Goal: Task Accomplishment & Management: Use online tool/utility

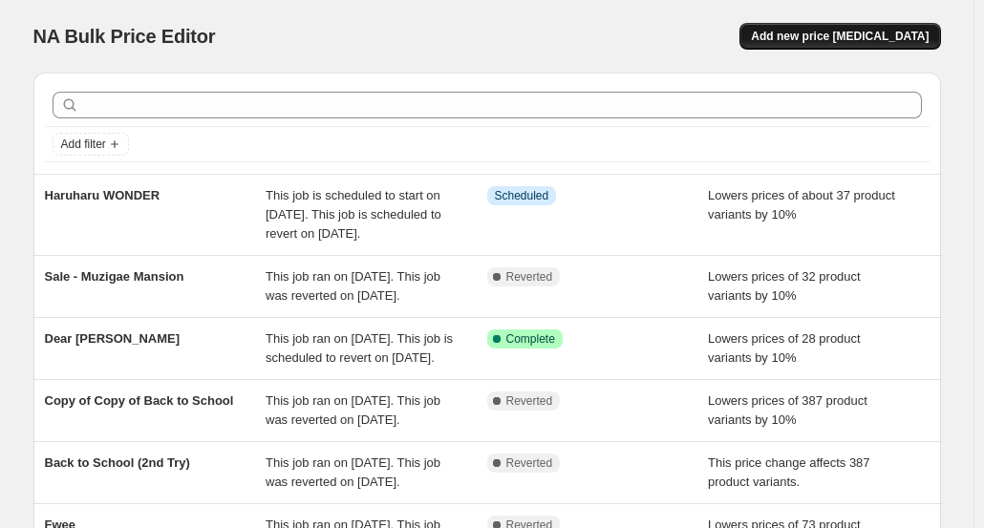
click at [846, 47] on button "Add new price change job" at bounding box center [839, 36] width 201 height 27
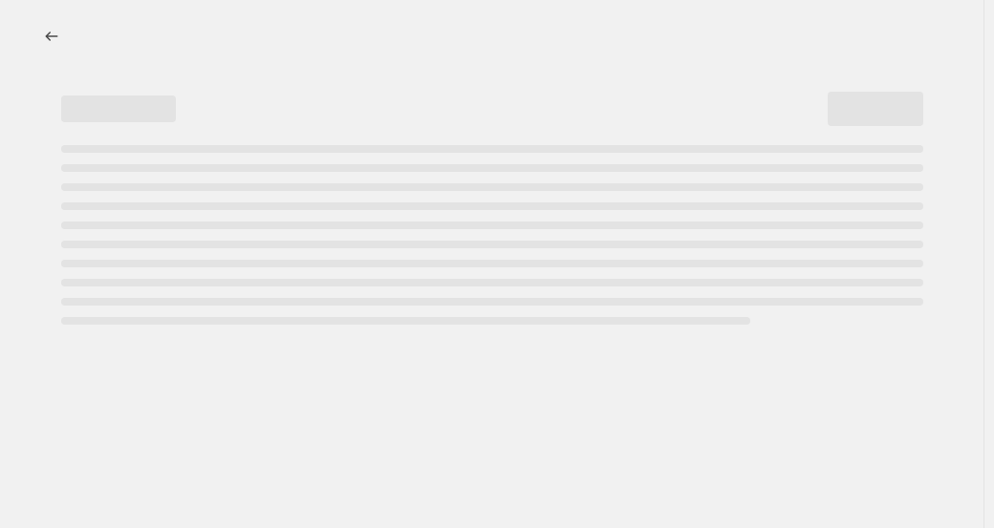
select select "percentage"
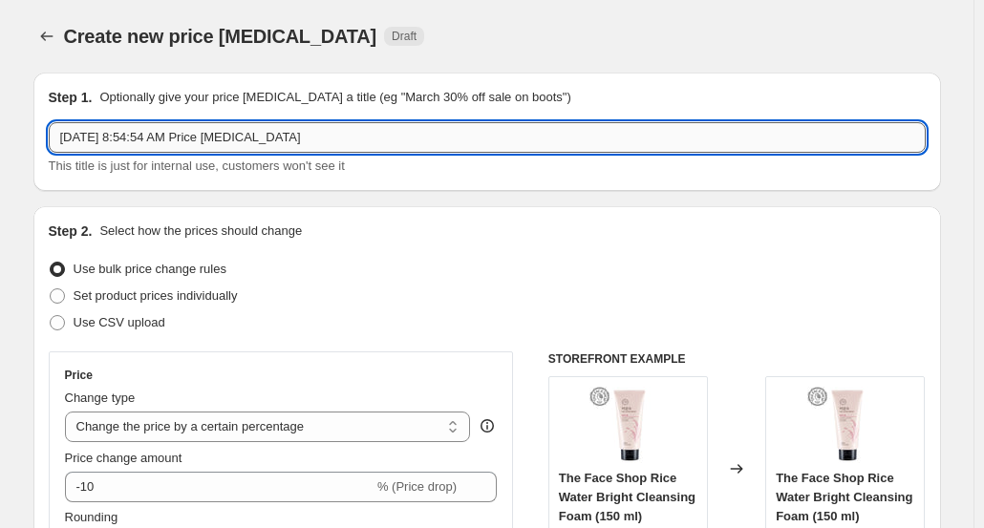
click at [298, 147] on input "Sep 30, 2025, 8:54:54 AM Price change job" at bounding box center [487, 137] width 877 height 31
type input "Jumiso Seum Flash Sale"
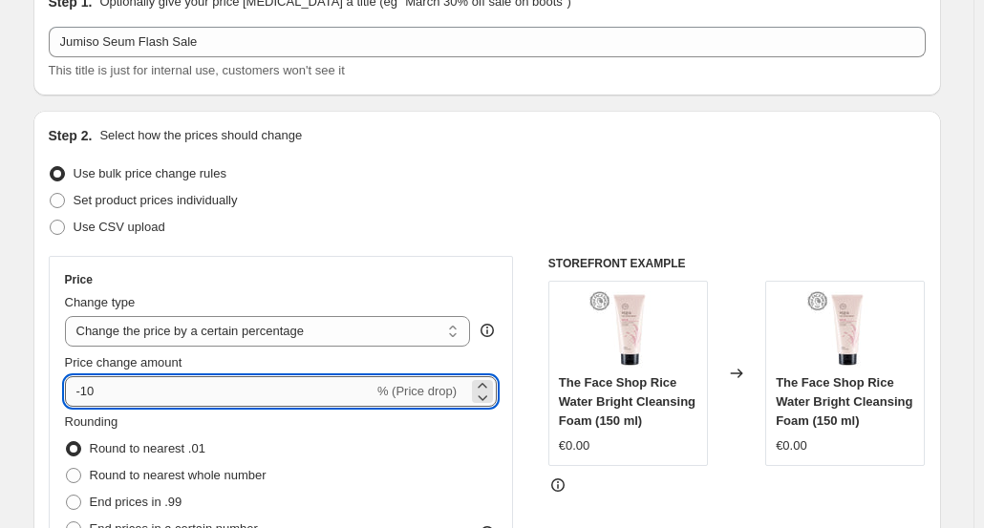
click at [111, 391] on input "-10" at bounding box center [219, 391] width 309 height 31
drag, startPoint x: 88, startPoint y: 387, endPoint x: 107, endPoint y: 390, distance: 19.3
click at [107, 390] on input "-10" at bounding box center [219, 391] width 309 height 31
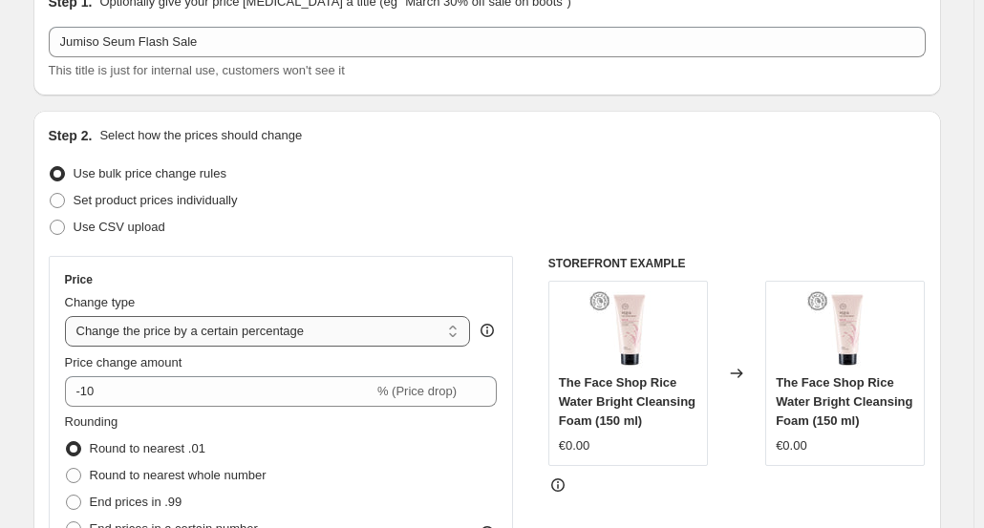
click at [189, 334] on select "Change the price to a certain amount Change the price by a certain amount Chang…" at bounding box center [268, 331] width 406 height 31
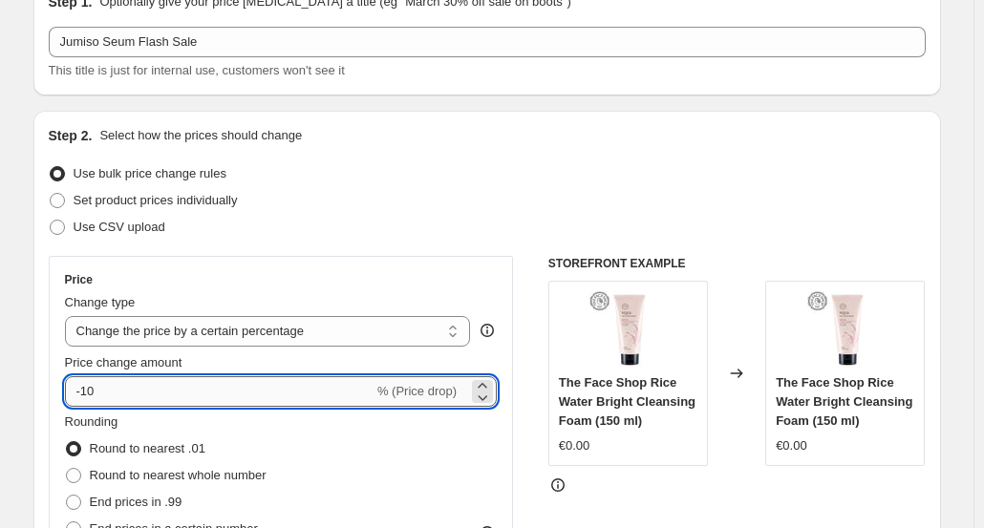
click at [144, 389] on input "-10" at bounding box center [219, 391] width 309 height 31
drag, startPoint x: 90, startPoint y: 385, endPoint x: 128, endPoint y: 383, distance: 38.3
click at [128, 383] on input "-10" at bounding box center [219, 391] width 309 height 31
type input "-1"
type input "-50"
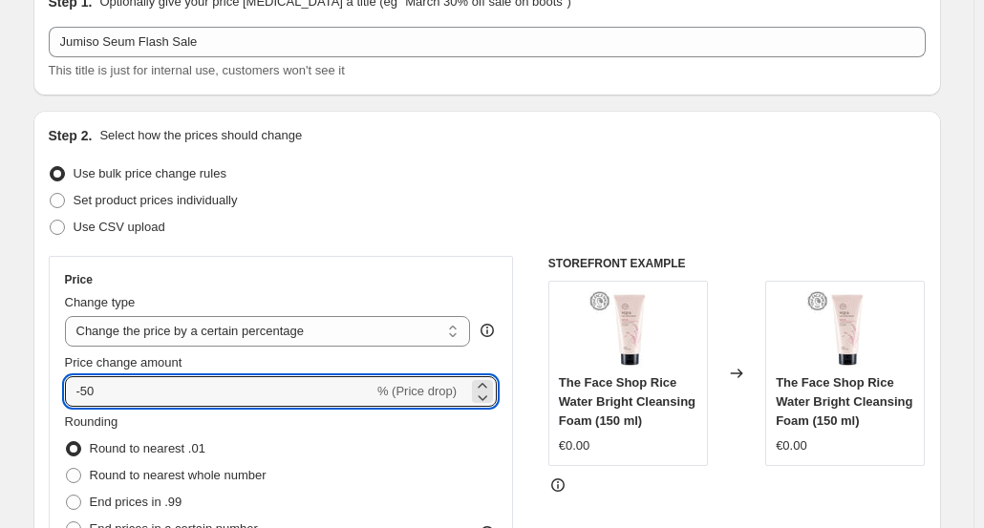
click at [42, 265] on div "Step 2. Select how the prices should change Use bulk price change rules Set pro…" at bounding box center [487, 446] width 908 height 671
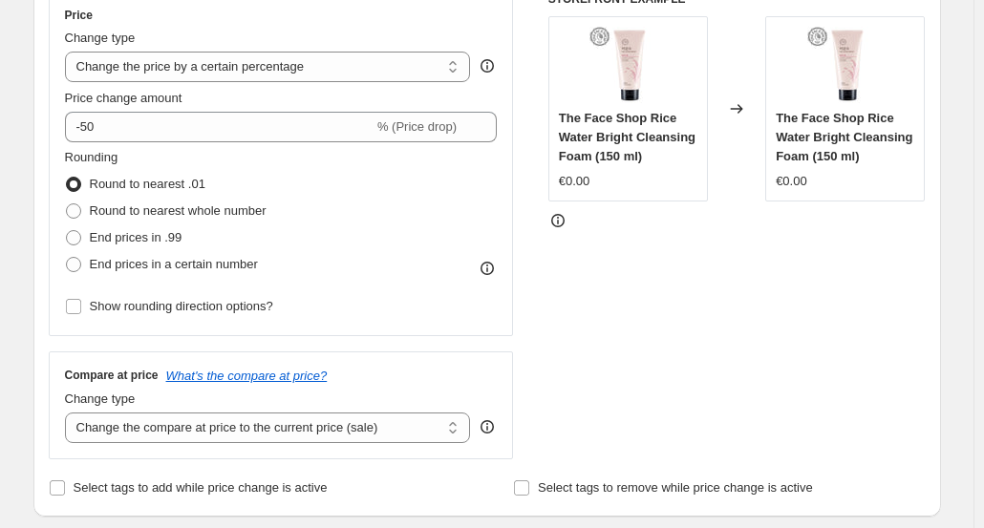
scroll to position [365, 0]
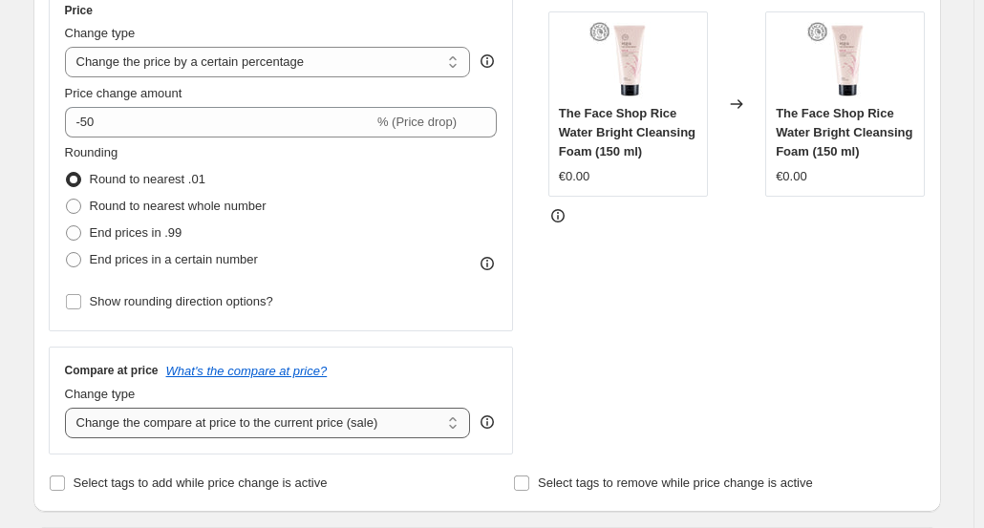
click at [115, 410] on select "Change the compare at price to the current price (sale) Change the compare at p…" at bounding box center [268, 423] width 406 height 31
select select "no_change"
click at [69, 408] on select "Change the compare at price to the current price (sale) Change the compare at p…" at bounding box center [268, 423] width 406 height 31
click at [45, 366] on div "Step 2. Select how the prices should change Use bulk price change rules Set pro…" at bounding box center [487, 176] width 908 height 671
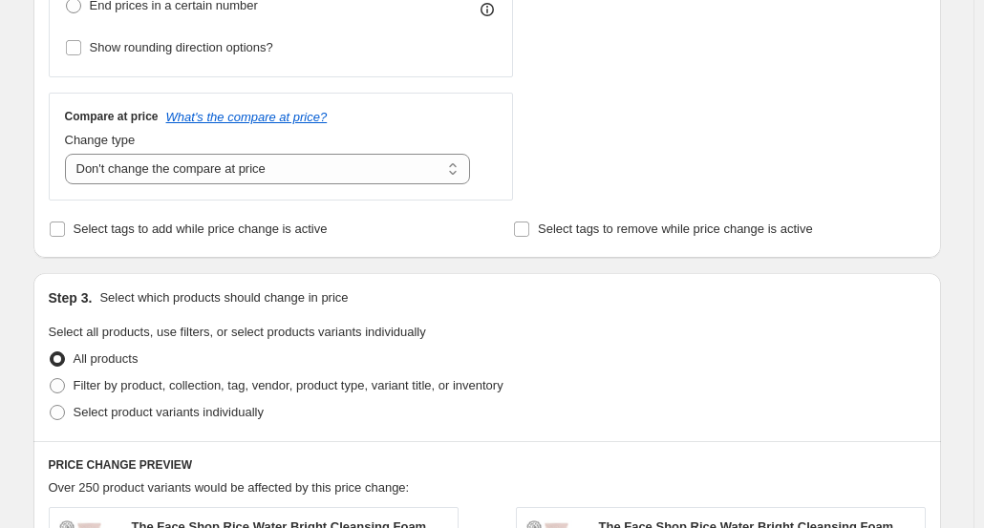
scroll to position [629, 0]
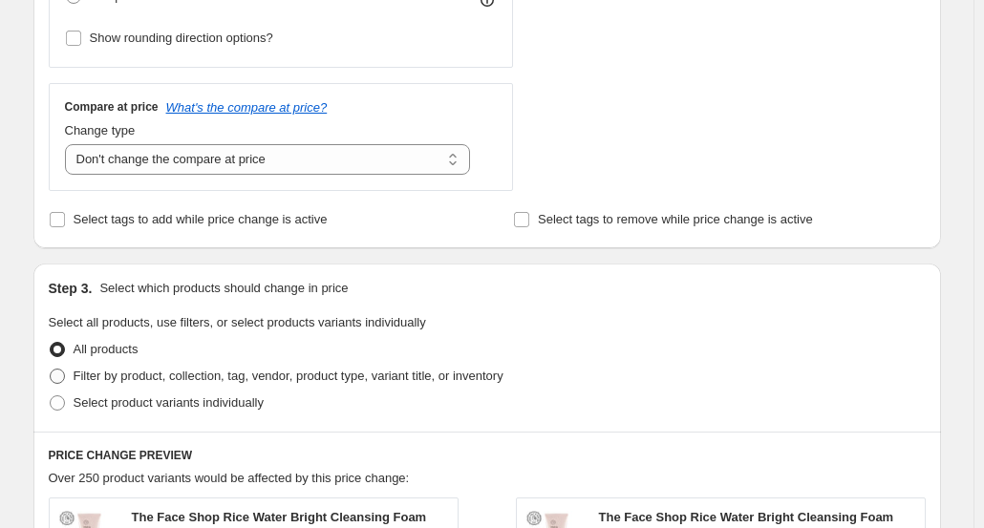
click at [59, 381] on span at bounding box center [57, 376] width 15 height 15
click at [51, 370] on input "Filter by product, collection, tag, vendor, product type, variant title, or inv…" at bounding box center [50, 369] width 1 height 1
radio input "true"
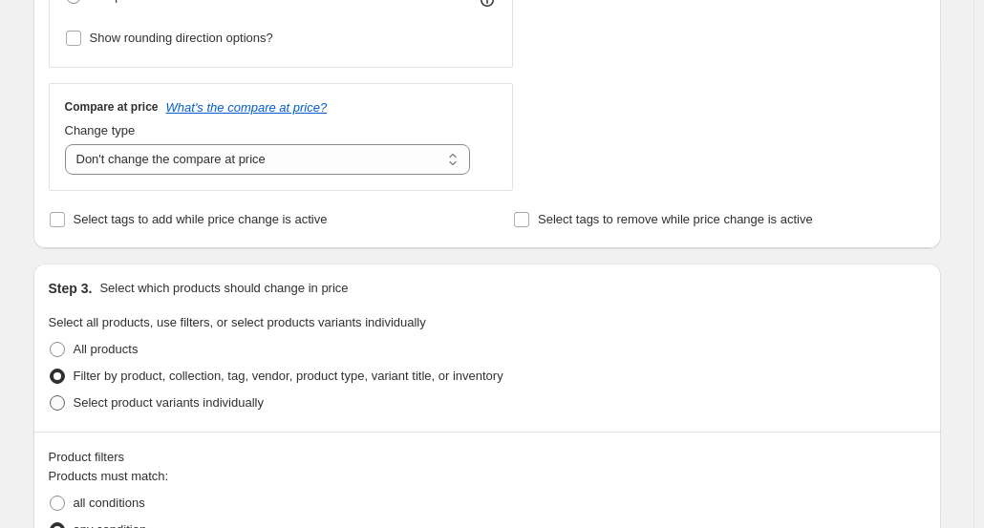
click at [61, 396] on span at bounding box center [57, 403] width 15 height 15
click at [51, 396] on input "Select product variants individually" at bounding box center [50, 396] width 1 height 1
radio input "true"
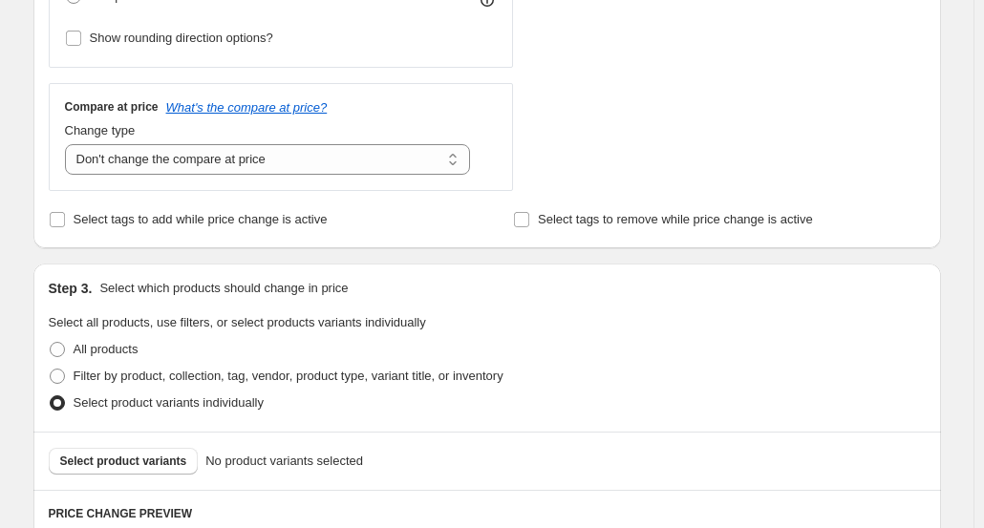
scroll to position [724, 0]
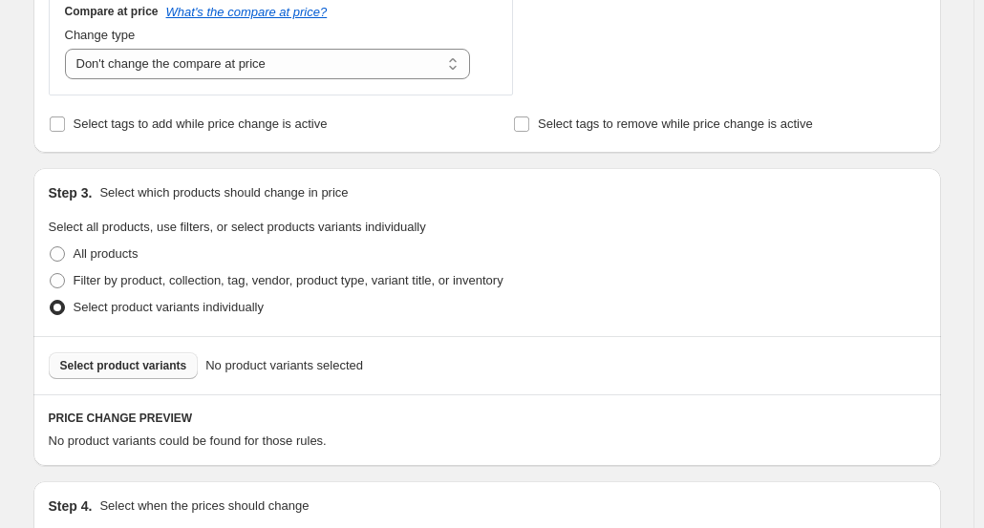
click at [139, 355] on button "Select product variants" at bounding box center [124, 366] width 150 height 27
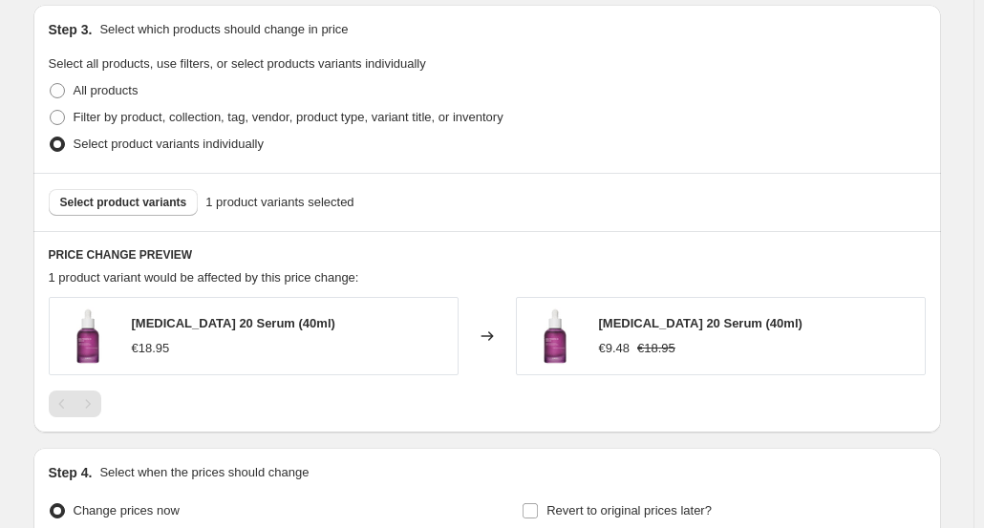
scroll to position [1084, 0]
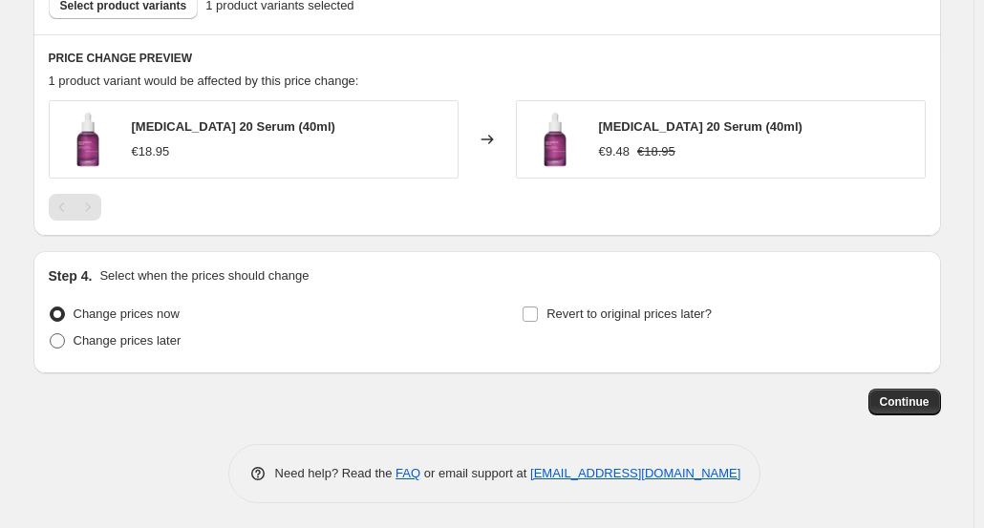
click at [130, 341] on span "Change prices later" at bounding box center [128, 340] width 108 height 14
click at [51, 334] on input "Change prices later" at bounding box center [50, 333] width 1 height 1
radio input "true"
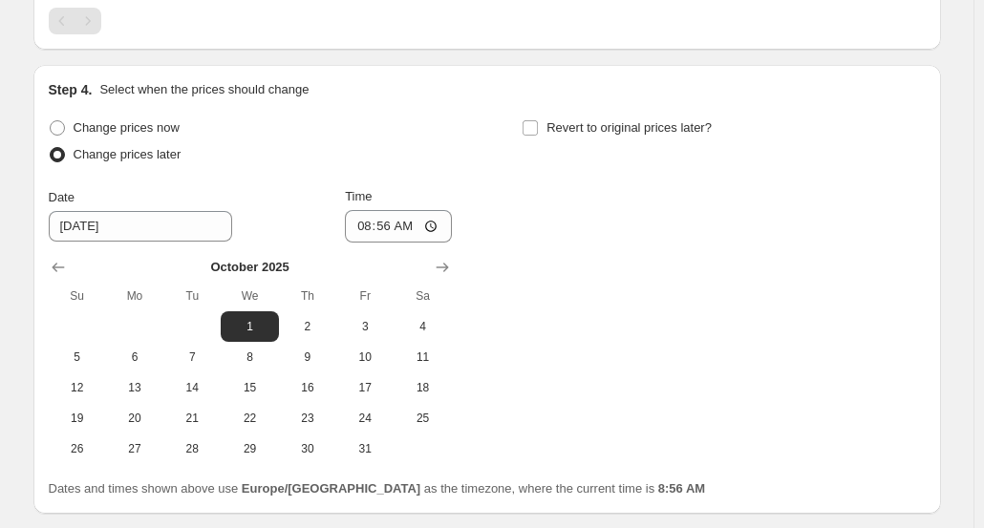
scroll to position [1296, 0]
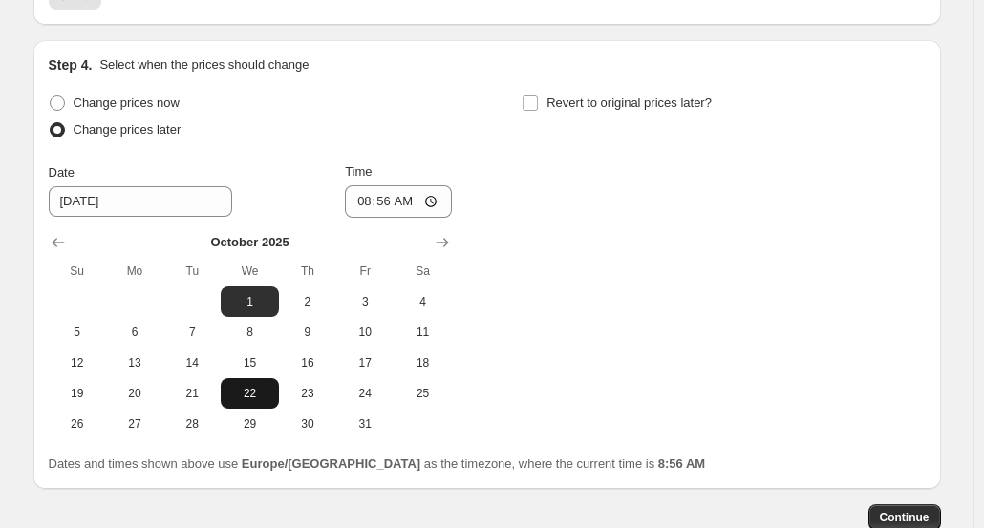
click at [252, 389] on span "22" at bounding box center [249, 393] width 42 height 15
type input "10/22/2025"
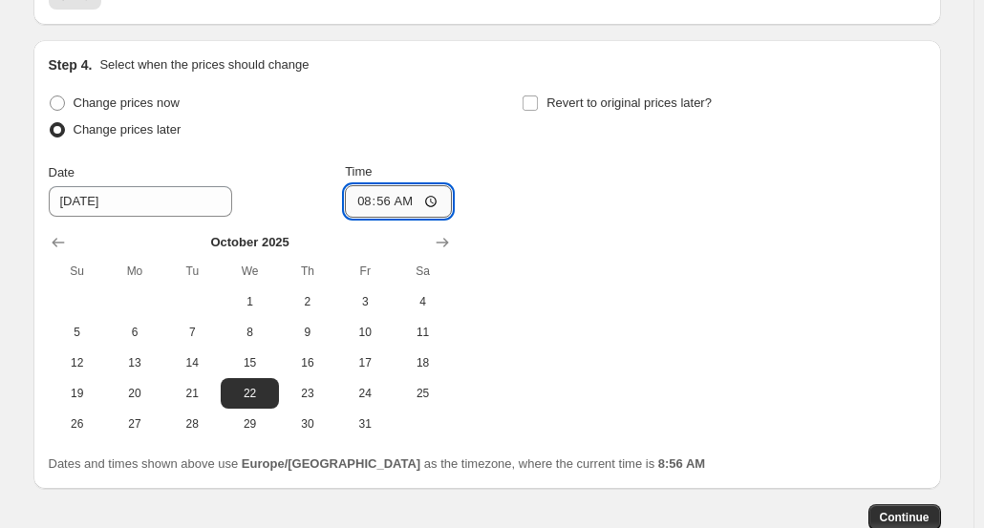
click at [384, 199] on input "08:56" at bounding box center [398, 201] width 107 height 32
type input "01:00"
click at [546, 105] on label "Revert to original prices later?" at bounding box center [617, 103] width 190 height 27
click at [538, 105] on input "Revert to original prices later?" at bounding box center [530, 103] width 15 height 15
checkbox input "true"
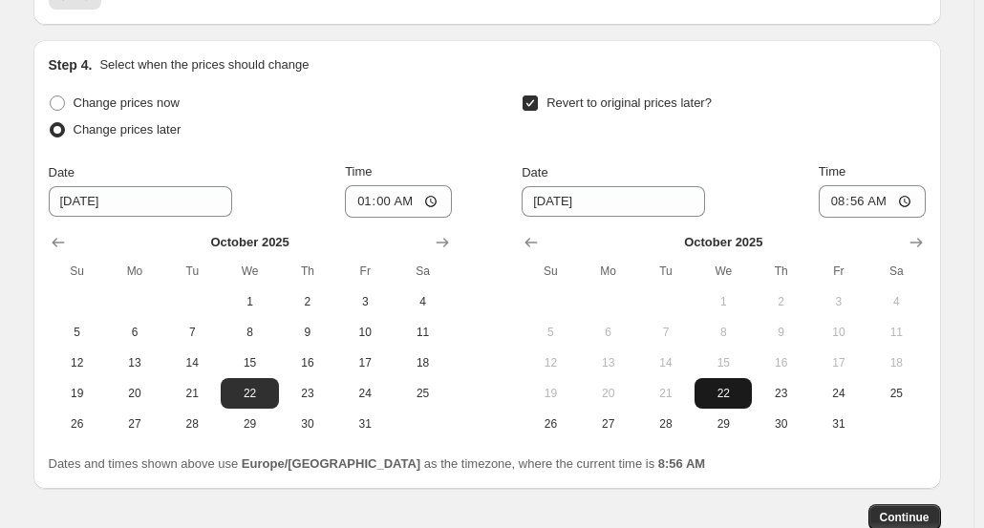
click at [752, 394] on button "22" at bounding box center [723, 393] width 57 height 31
type input "10/22/2025"
click at [859, 204] on input "08:56" at bounding box center [872, 201] width 107 height 32
type input "23:59"
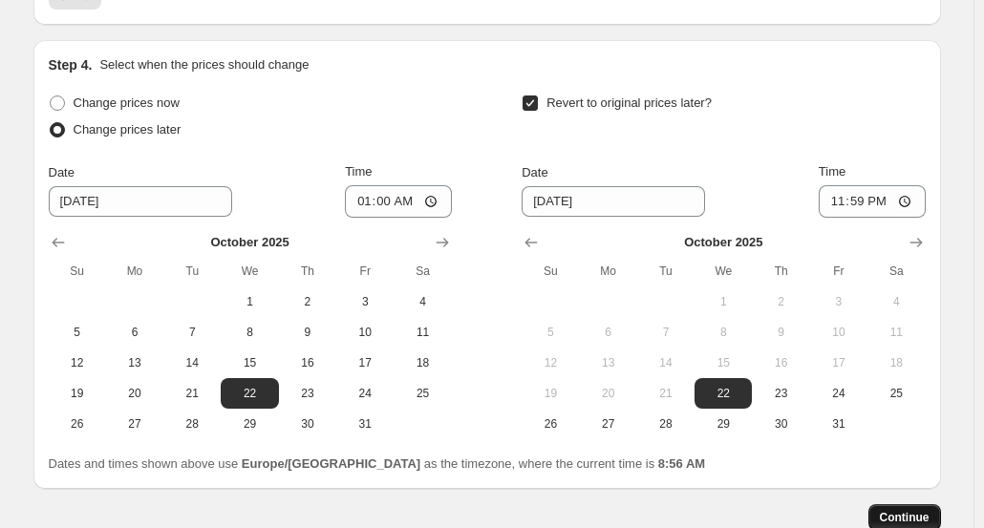
click at [894, 510] on span "Continue" at bounding box center [905, 517] width 50 height 15
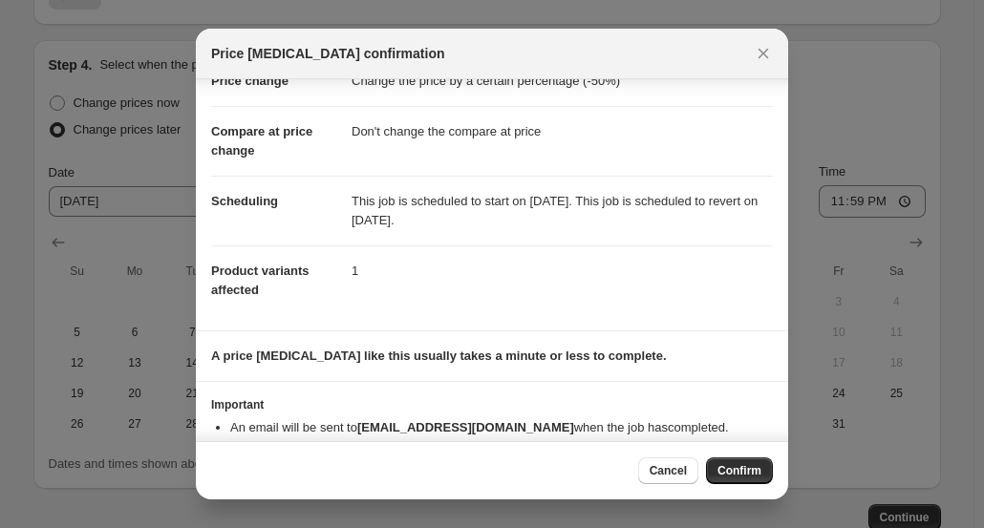
scroll to position [94, 0]
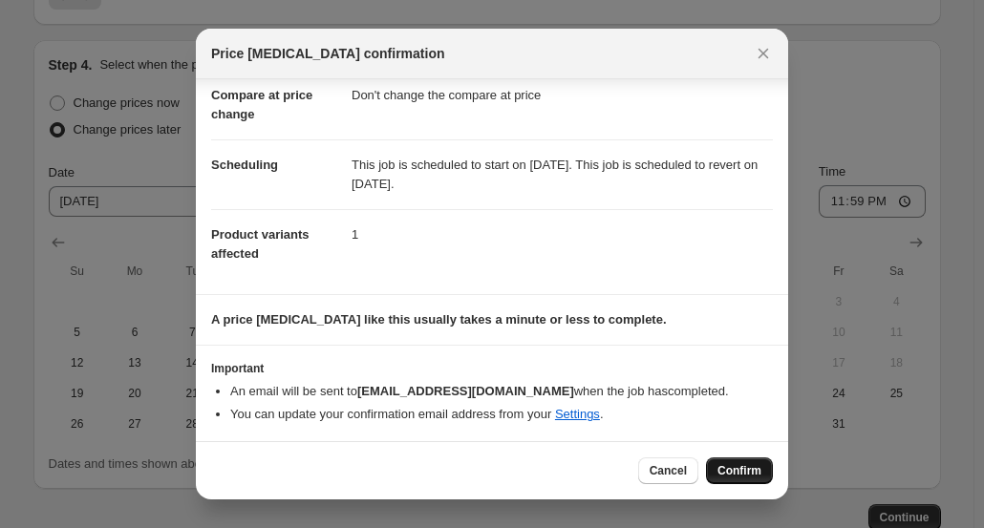
click at [751, 467] on span "Confirm" at bounding box center [740, 470] width 44 height 15
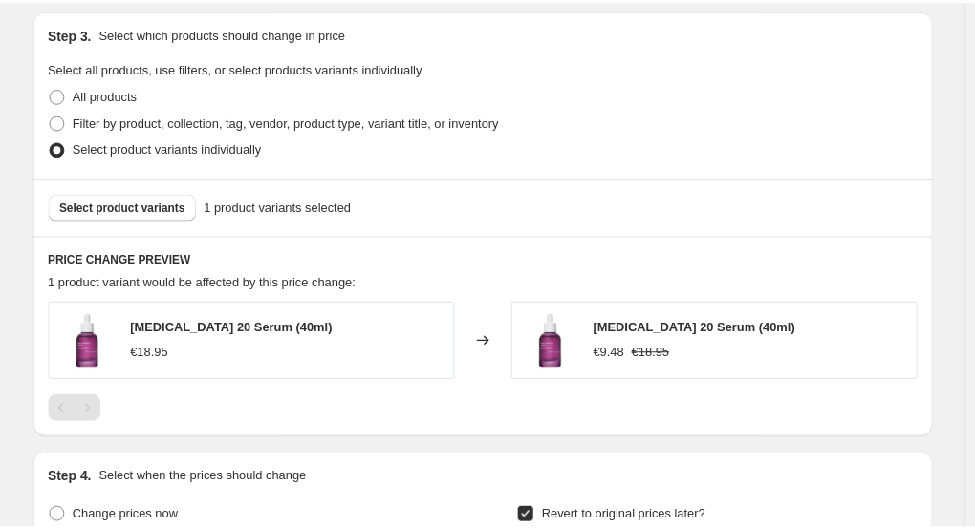
scroll to position [331, 0]
